Goal: Navigation & Orientation: Find specific page/section

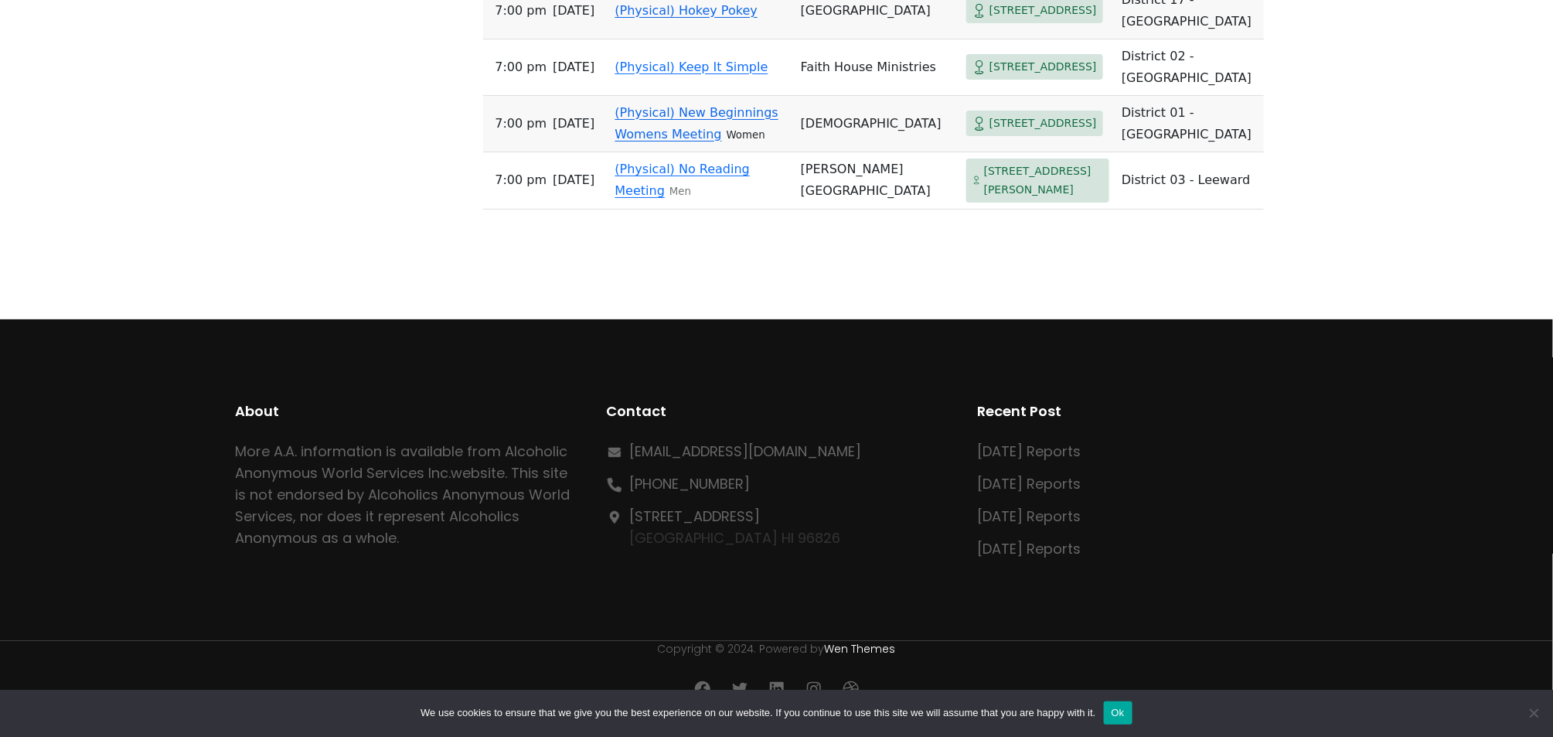
scroll to position [16776, 0]
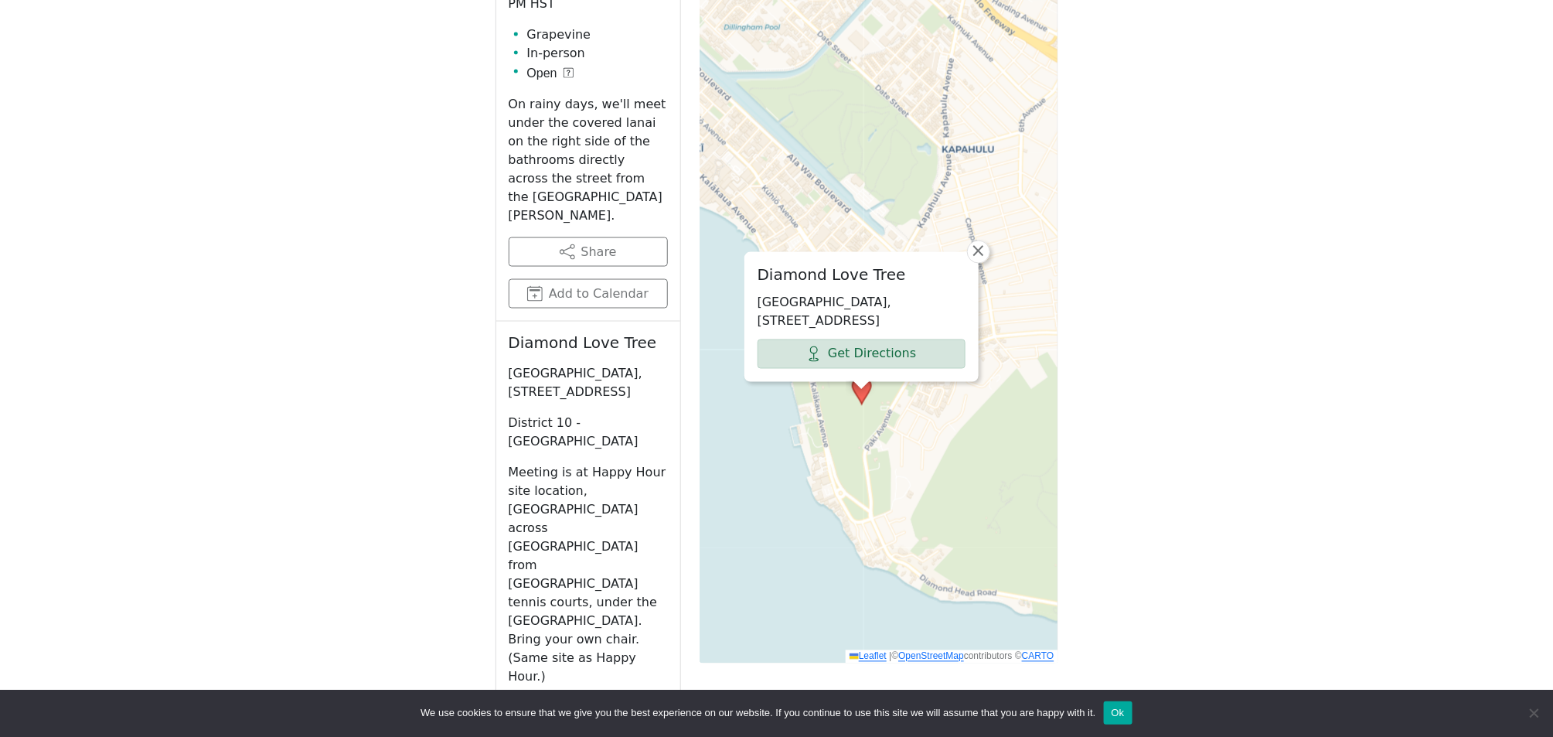
scroll to position [955, 0]
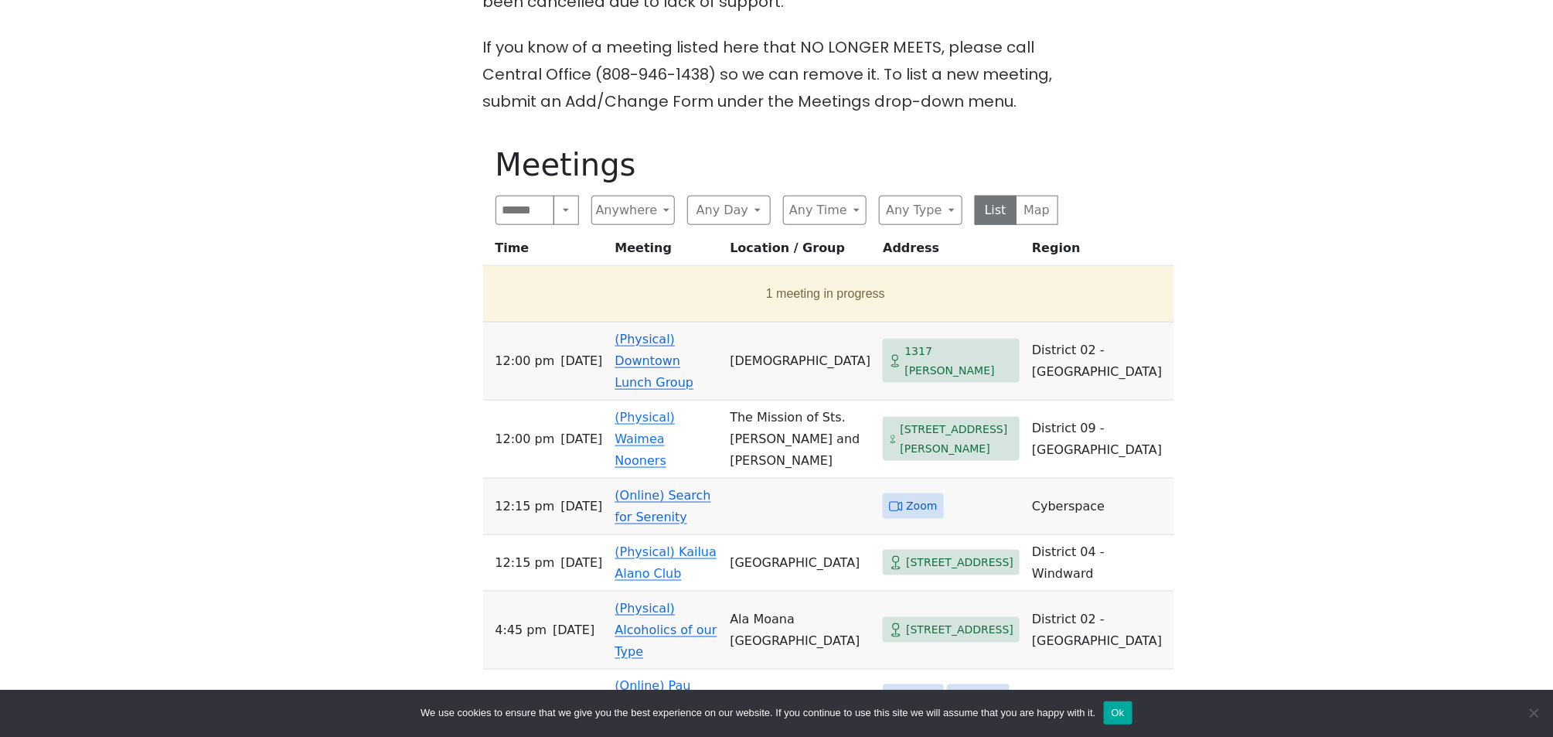
scroll to position [618, 0]
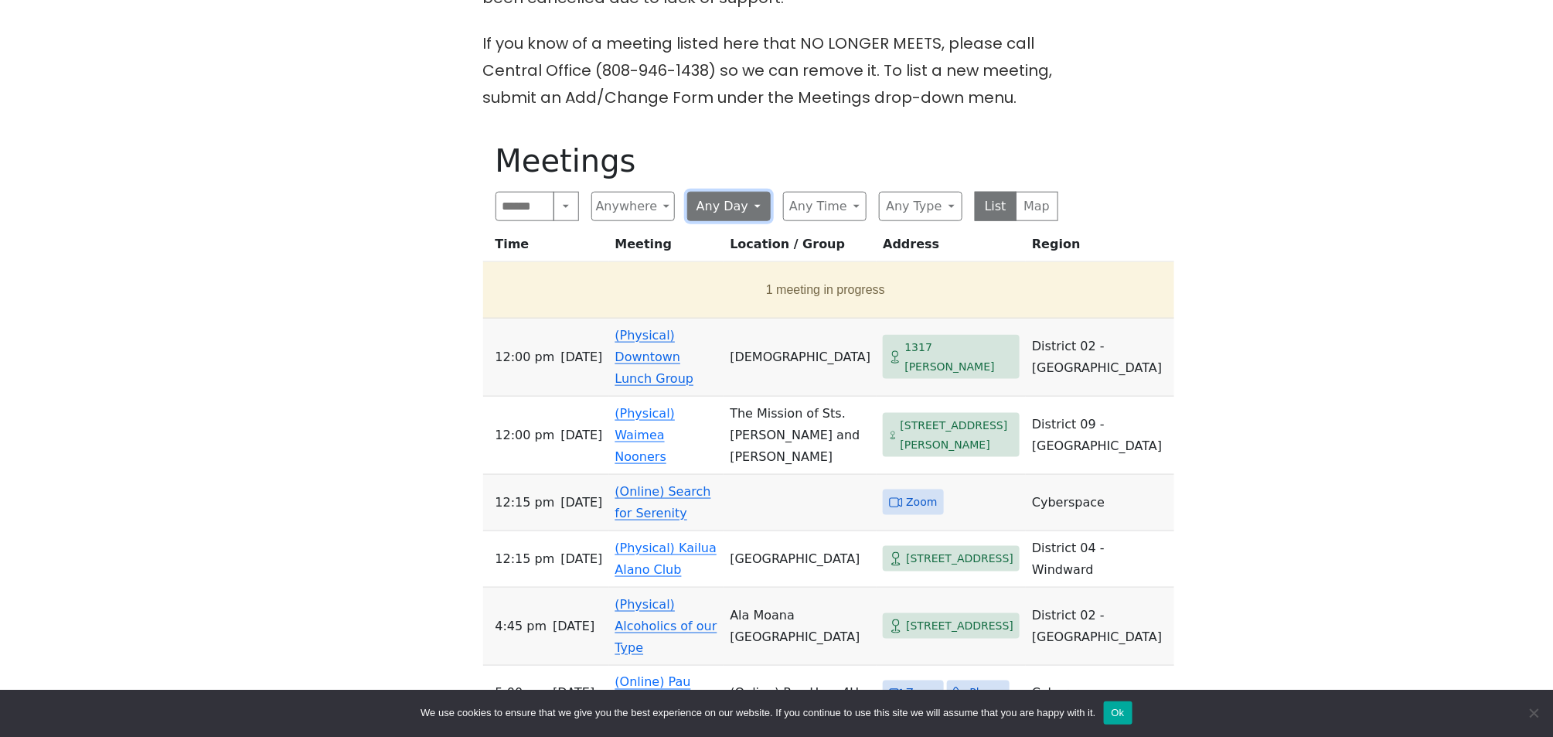
click at [751, 211] on button "Any Day" at bounding box center [728, 206] width 83 height 29
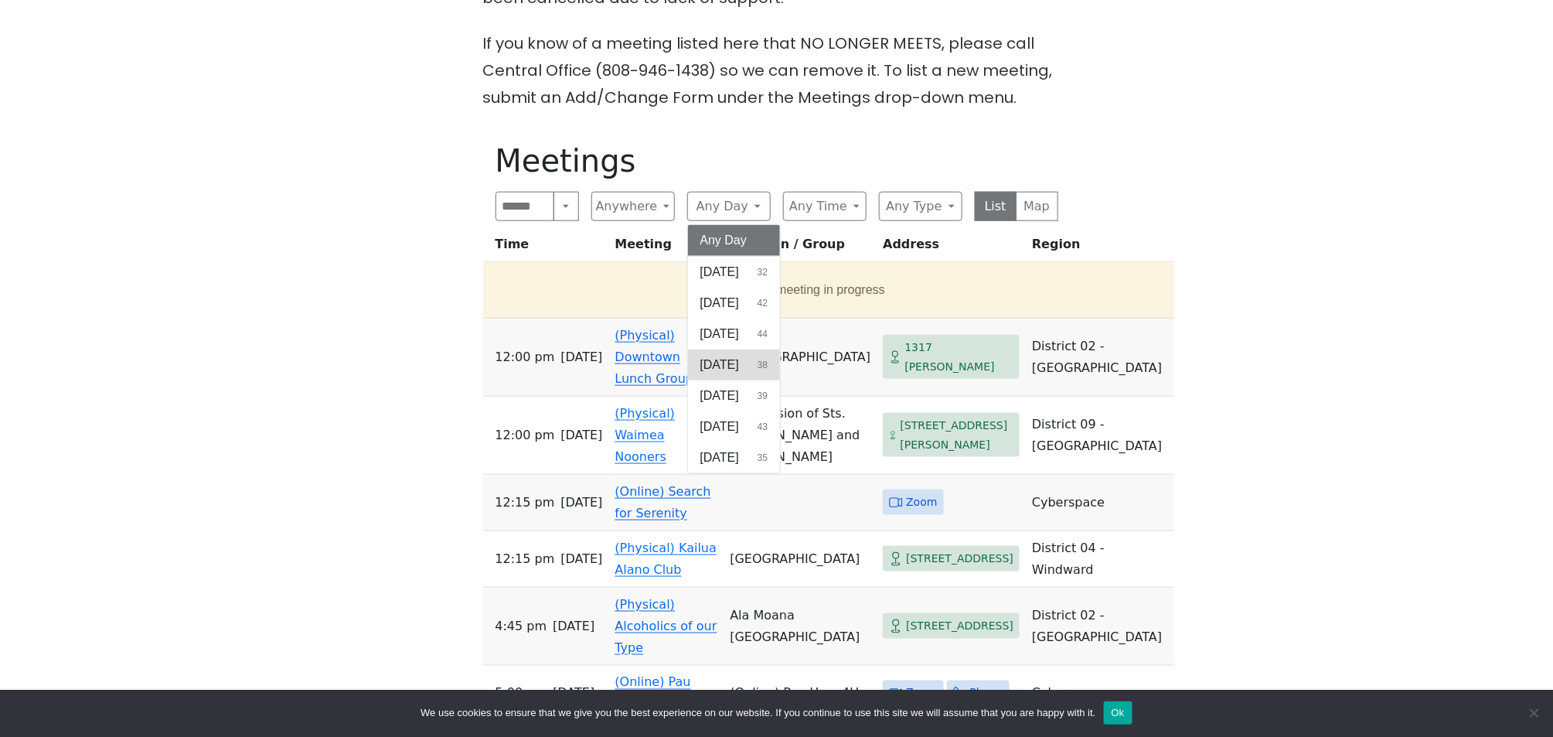
click at [733, 363] on span "[DATE]" at bounding box center [719, 365] width 39 height 19
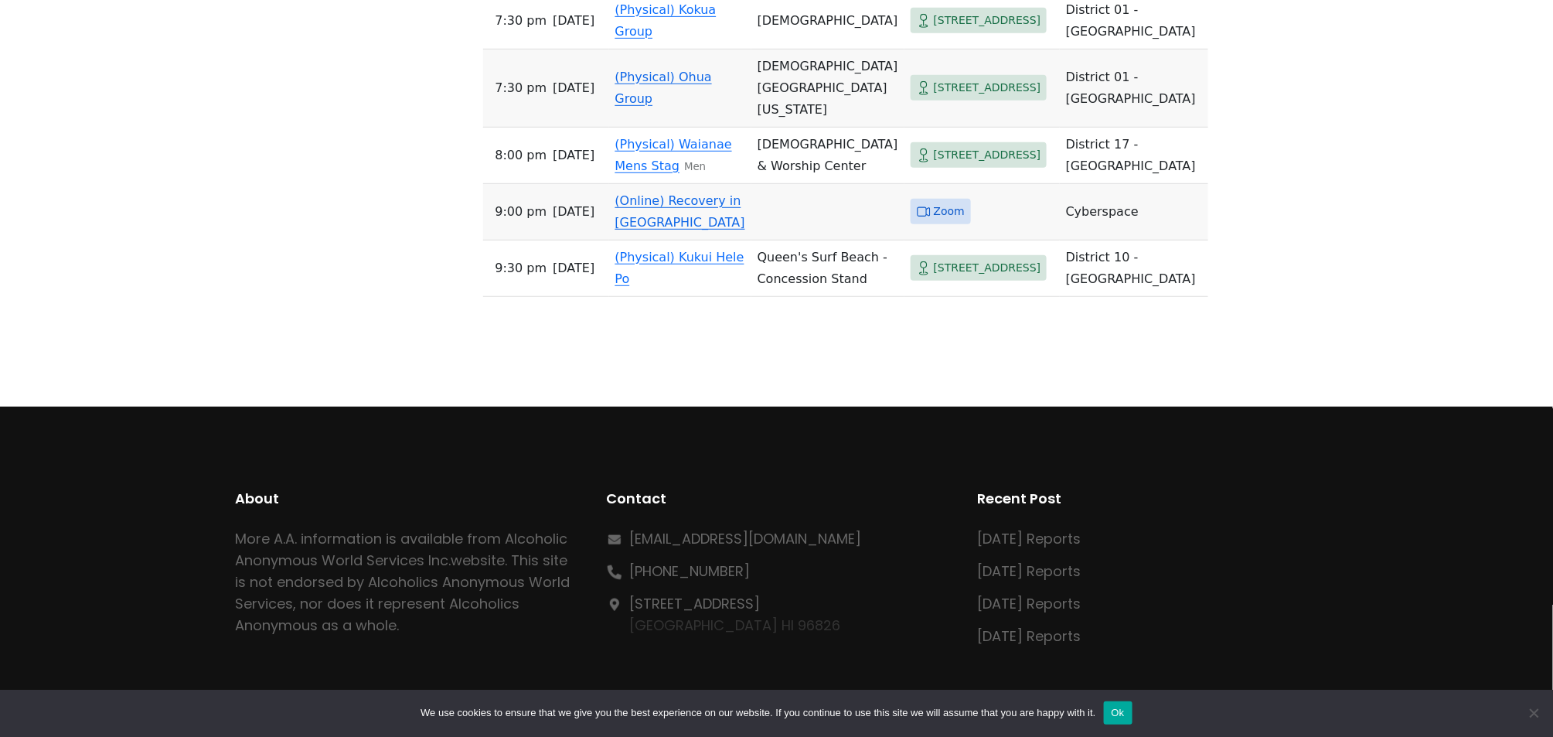
scroll to position [2782, 0]
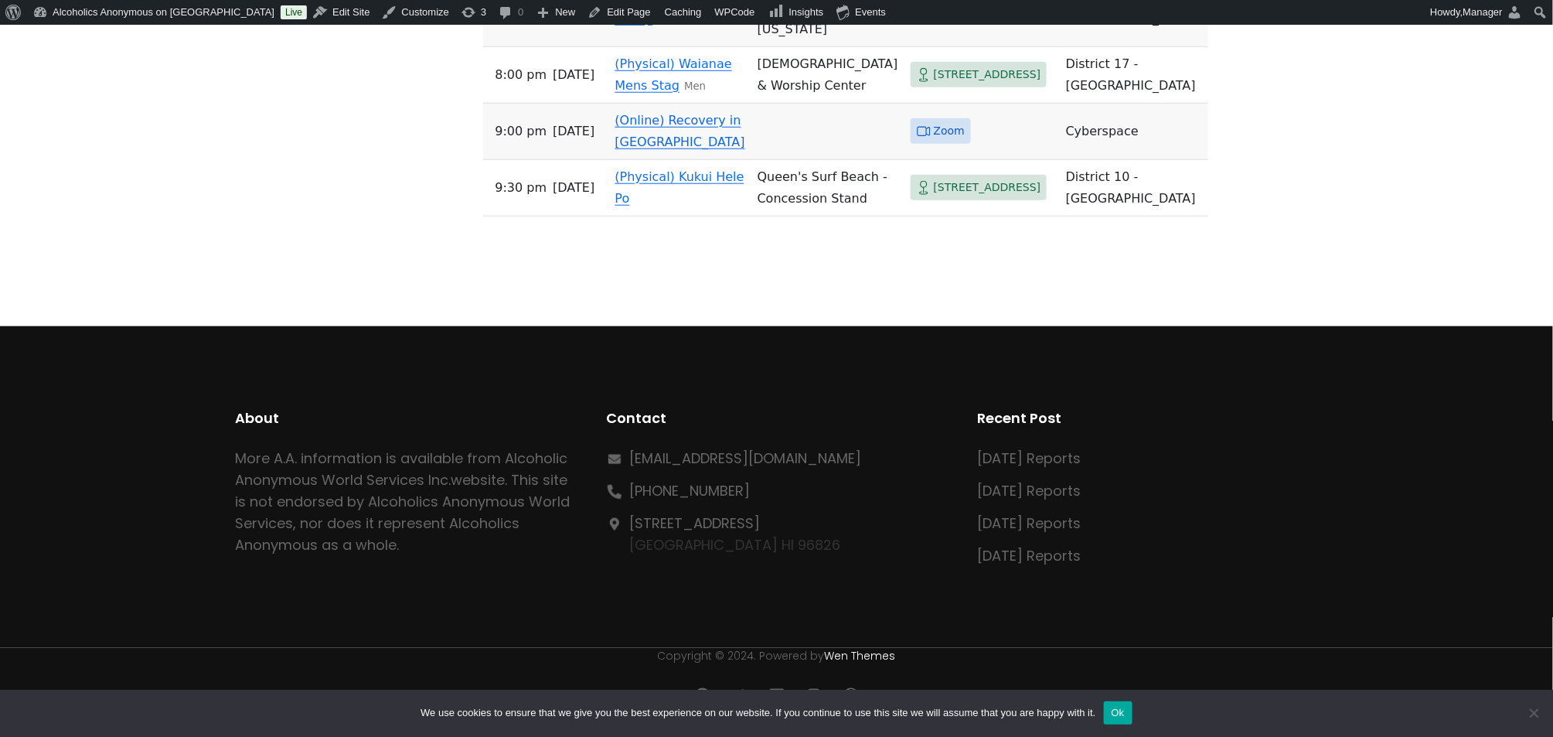
scroll to position [3124, 0]
